Goal: Information Seeking & Learning: Learn about a topic

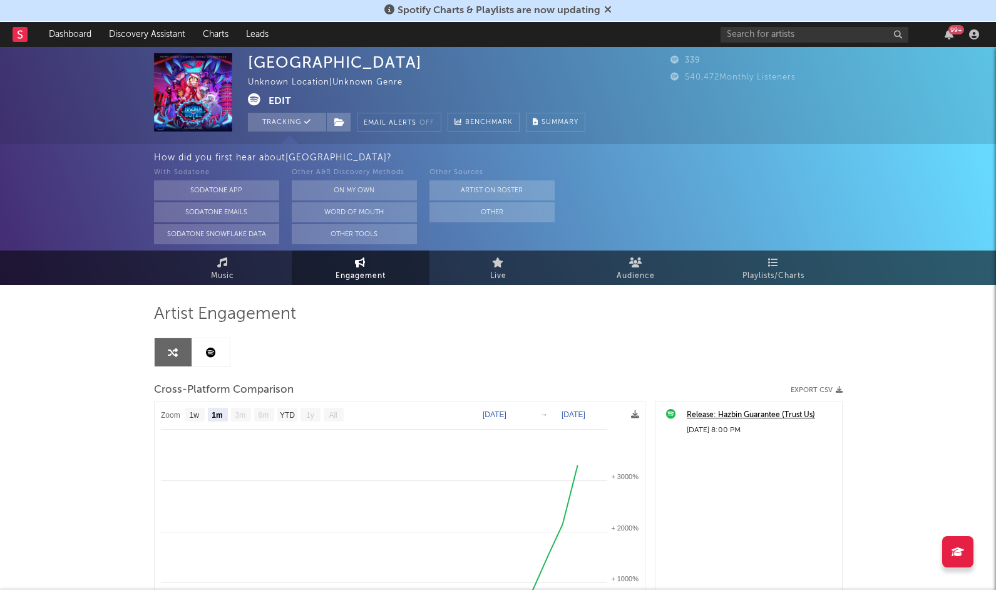
select select "1m"
click at [19, 34] on icon at bounding box center [20, 34] width 5 height 8
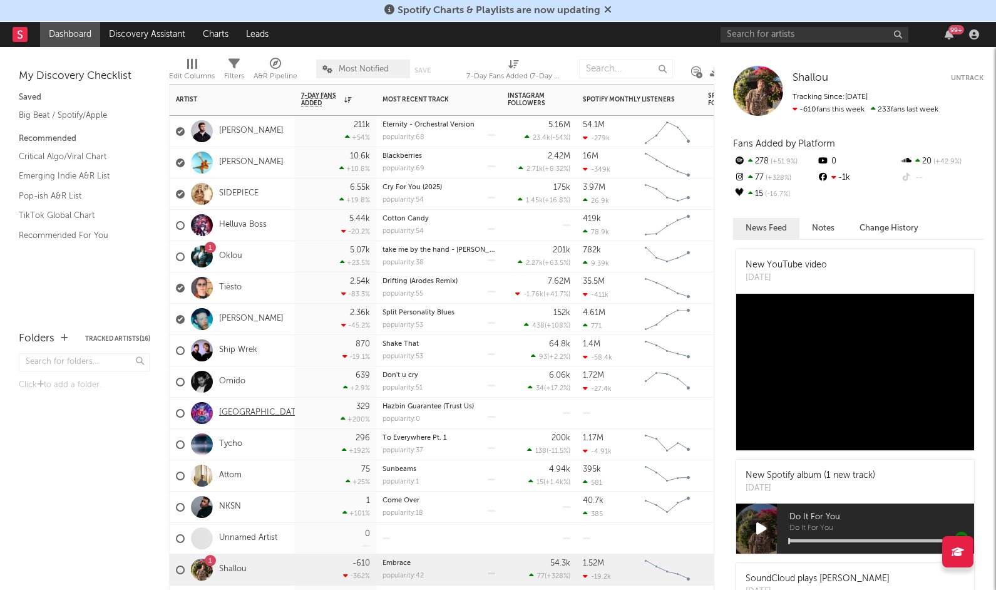
click at [249, 412] on link "[GEOGRAPHIC_DATA]" at bounding box center [261, 413] width 85 height 11
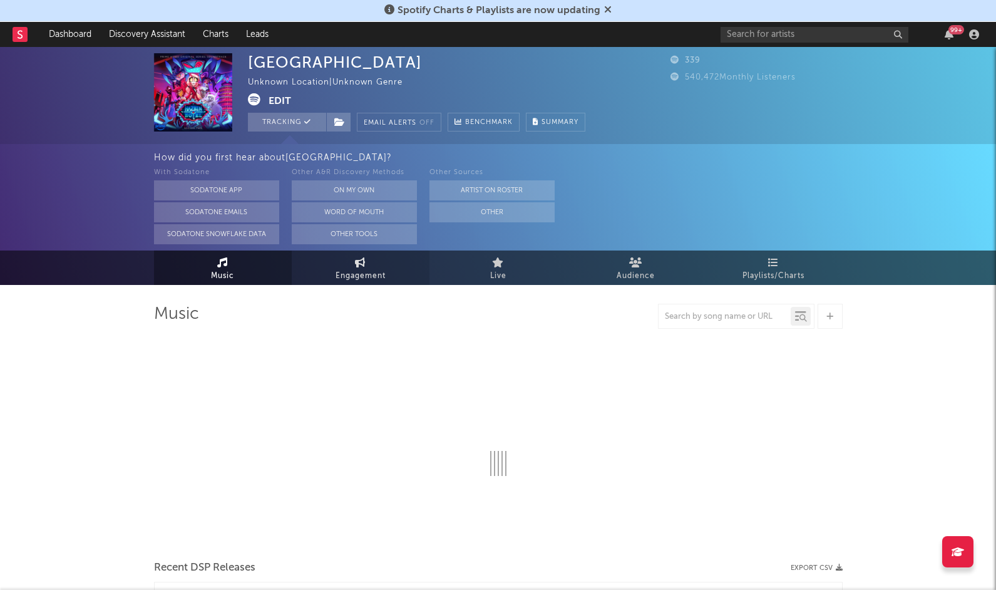
select select "1w"
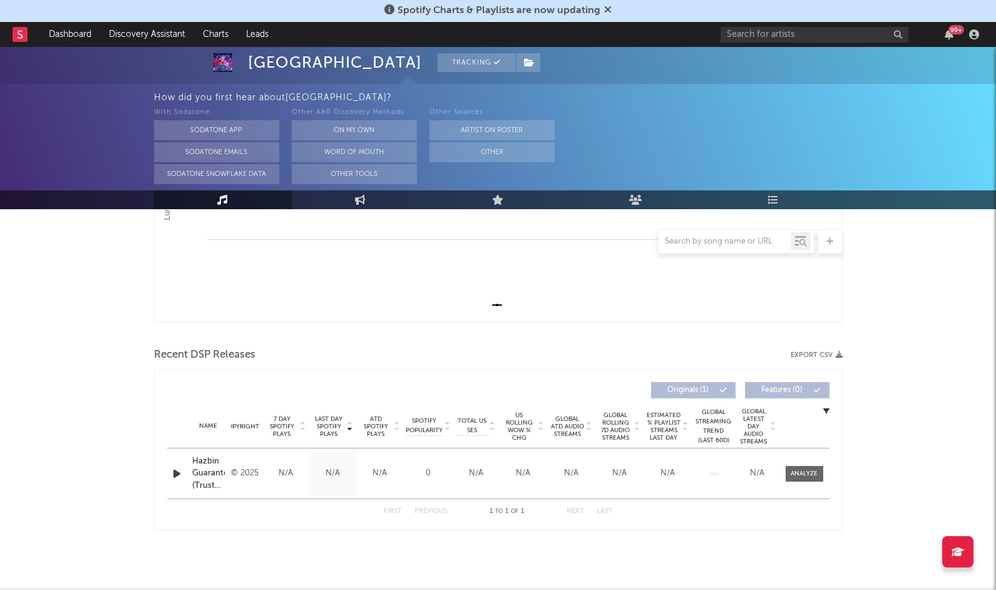
scroll to position [312, 0]
click at [19, 40] on rect at bounding box center [20, 34] width 15 height 15
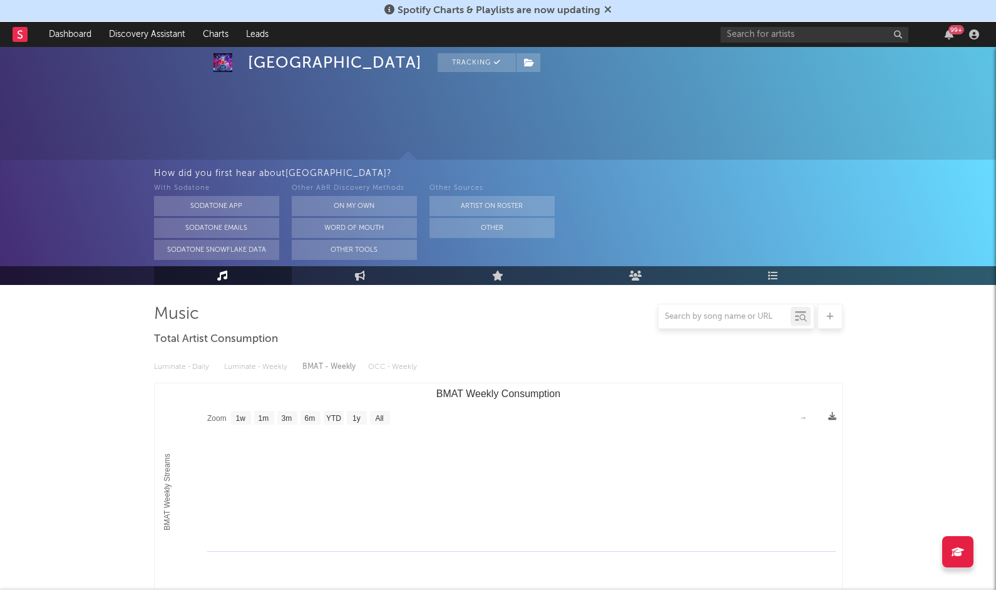
select select "1w"
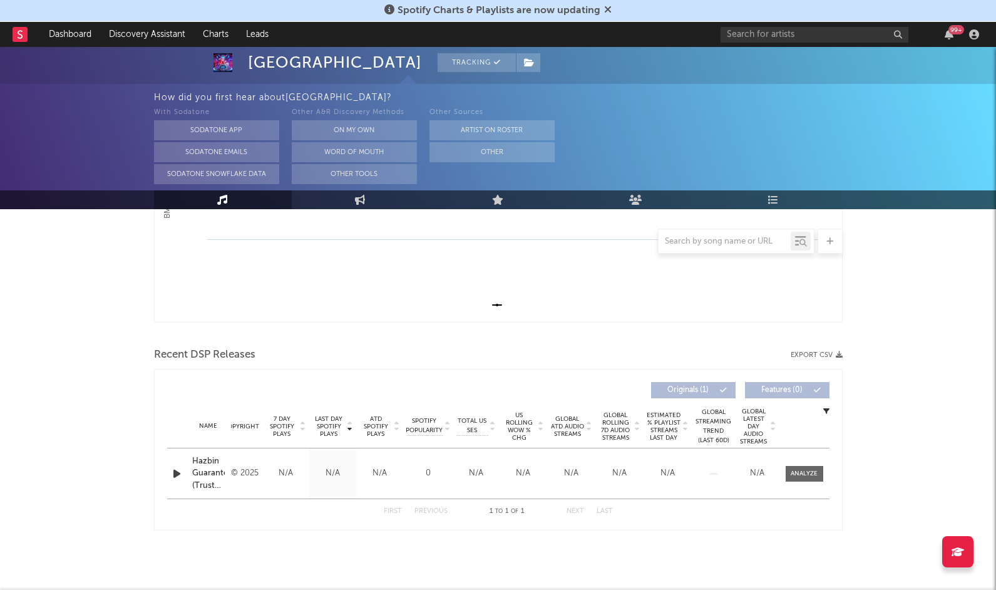
click at [18, 36] on rect at bounding box center [20, 34] width 15 height 15
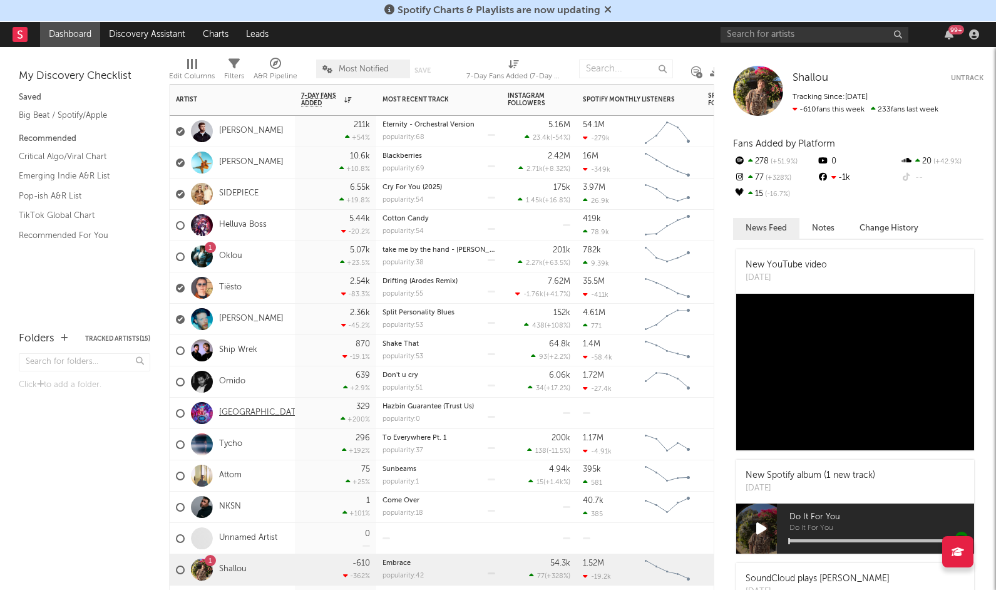
click at [246, 409] on link "[GEOGRAPHIC_DATA]" at bounding box center [261, 413] width 85 height 11
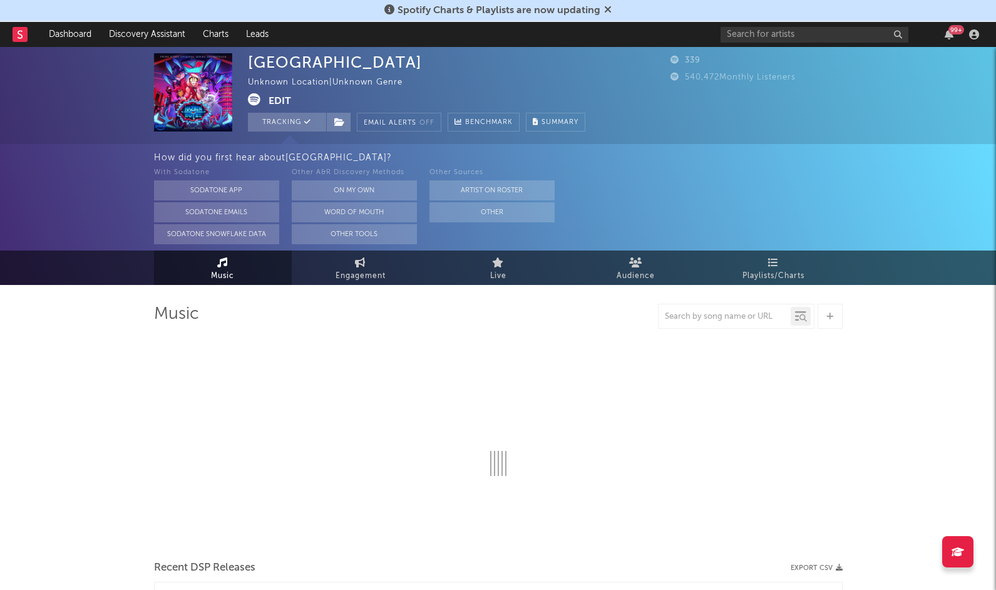
select select "1w"
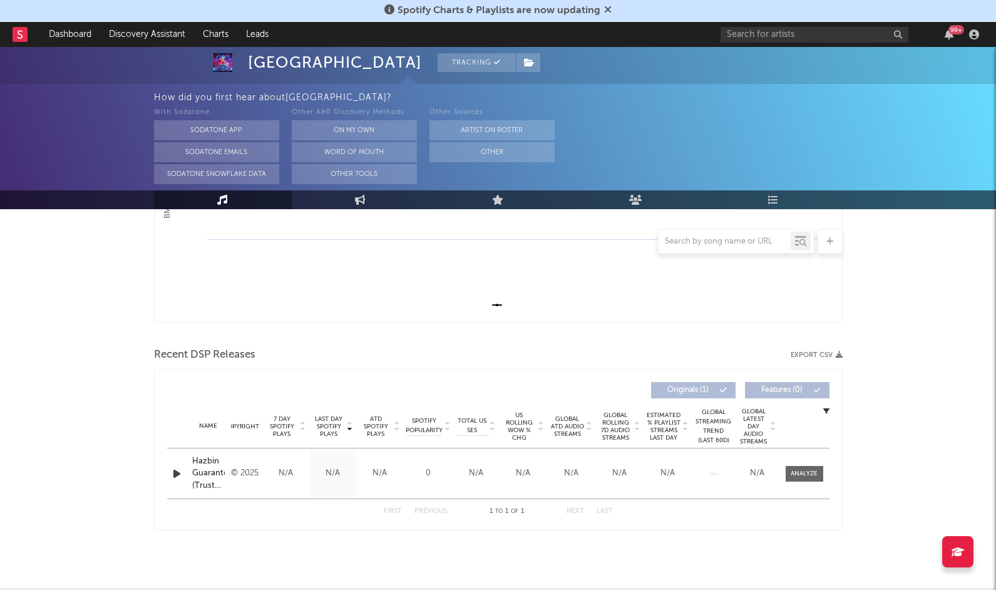
scroll to position [312, 0]
click at [813, 476] on div at bounding box center [804, 473] width 27 height 9
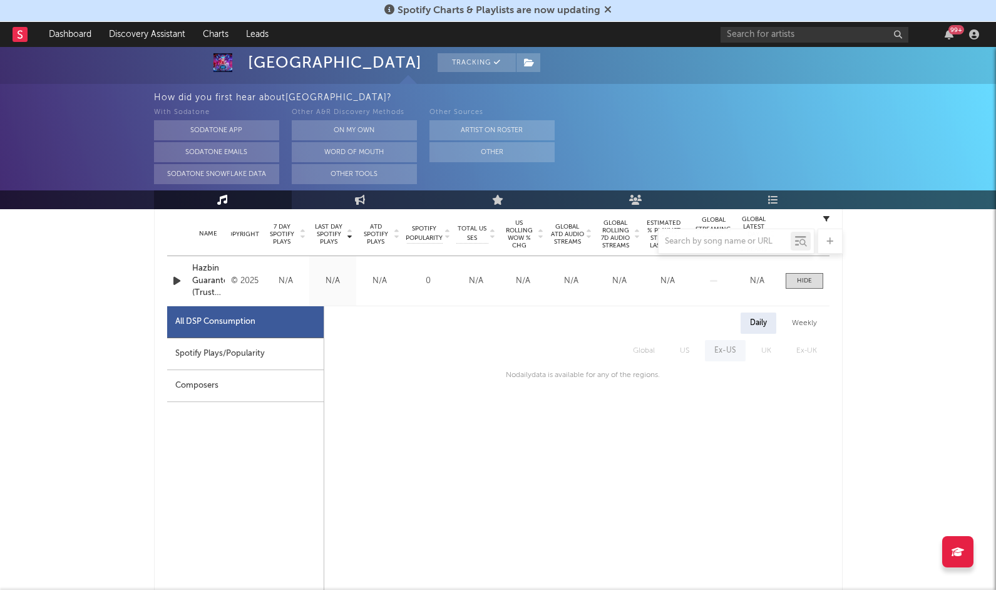
scroll to position [485, 0]
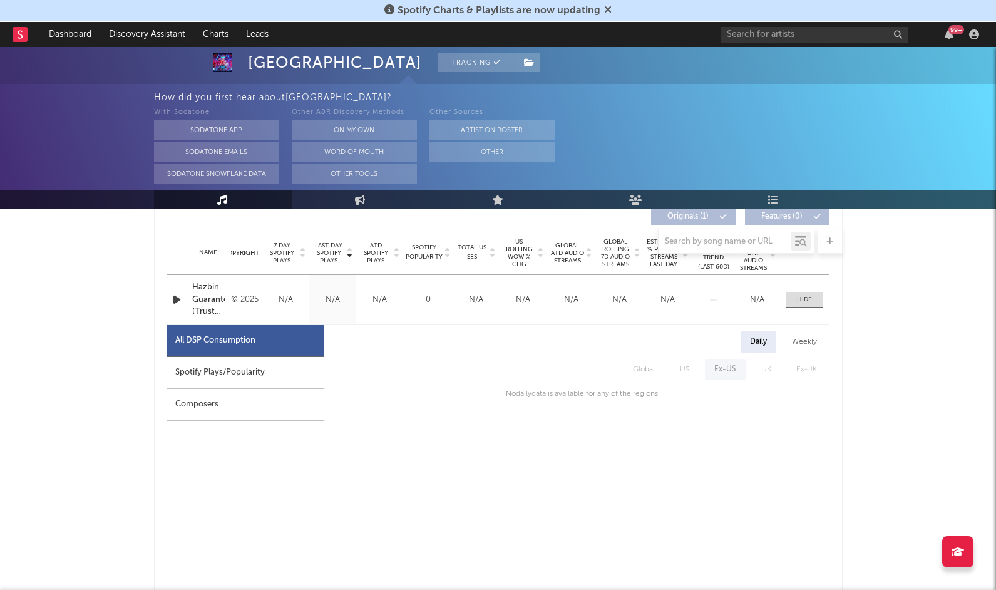
click at [274, 362] on div "Spotify Plays/Popularity" at bounding box center [245, 373] width 156 height 32
select select "1w"
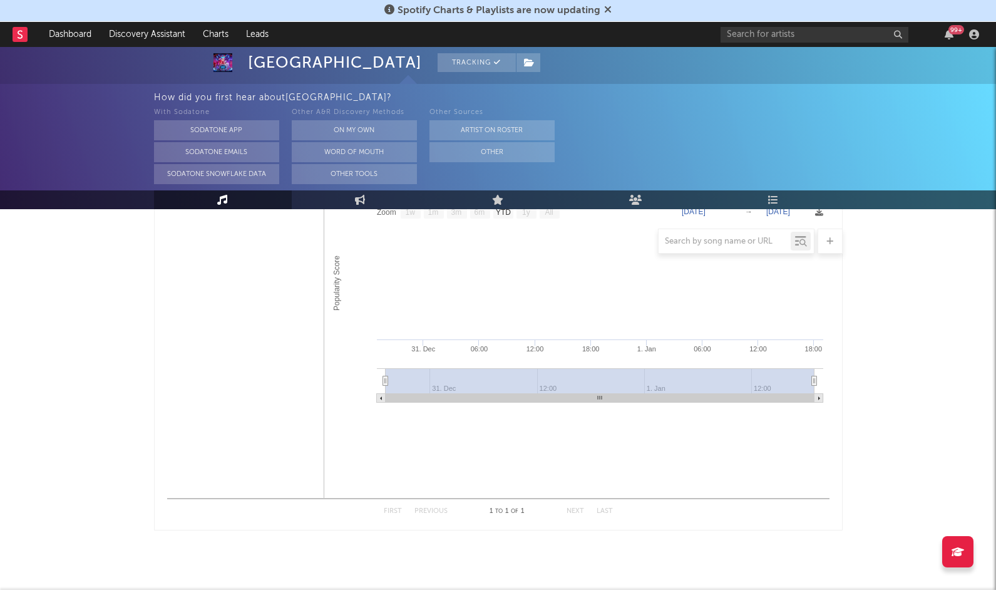
scroll to position [907, 0]
